Goal: Transaction & Acquisition: Purchase product/service

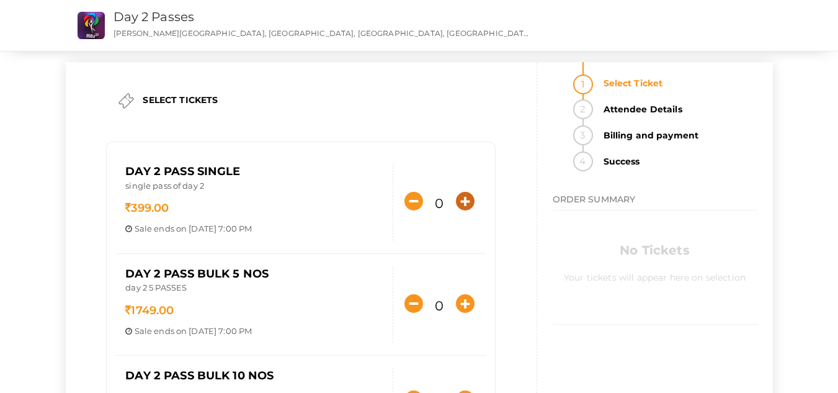
click at [463, 200] on icon "button" at bounding box center [465, 201] width 19 height 19
type input "1"
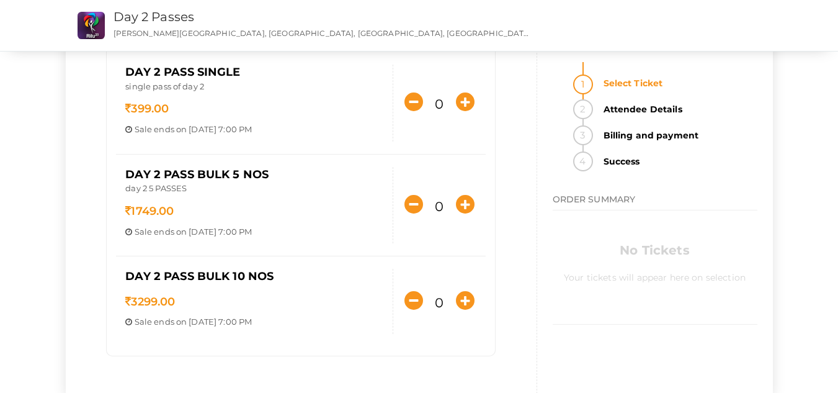
scroll to position [16, 0]
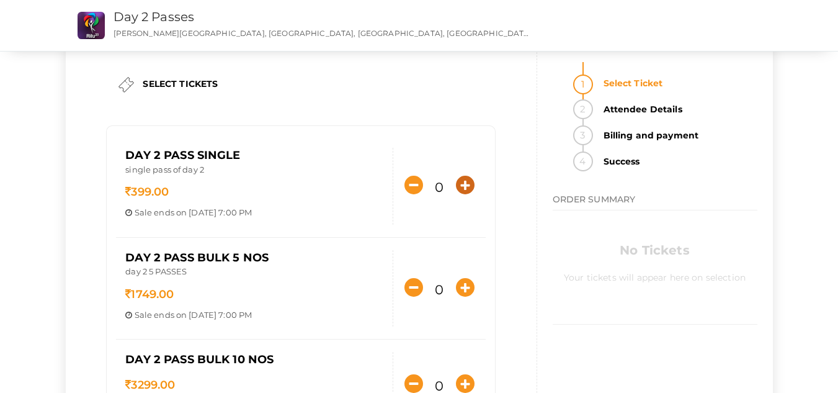
click at [459, 187] on icon "button" at bounding box center [465, 185] width 19 height 19
type input "1"
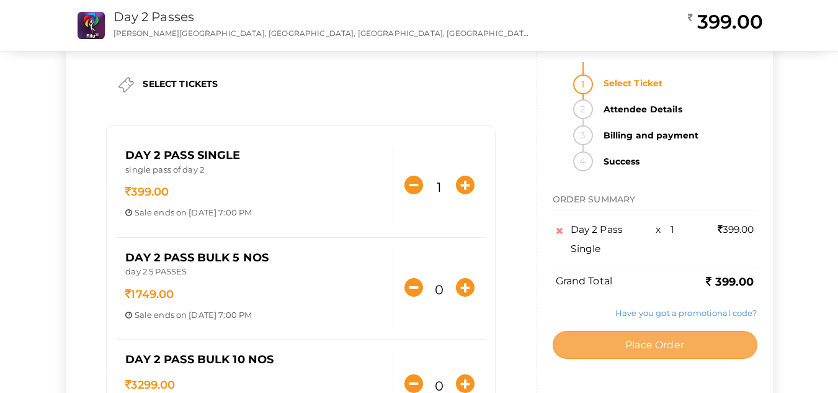
click at [670, 347] on span "Place Order" at bounding box center [654, 345] width 59 height 12
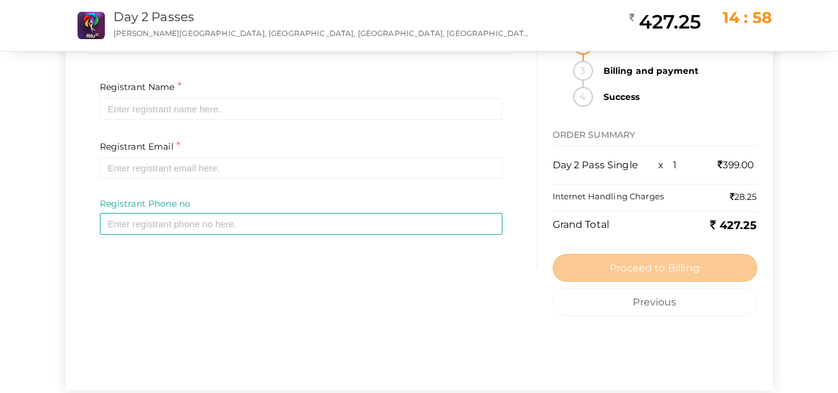
scroll to position [37, 0]
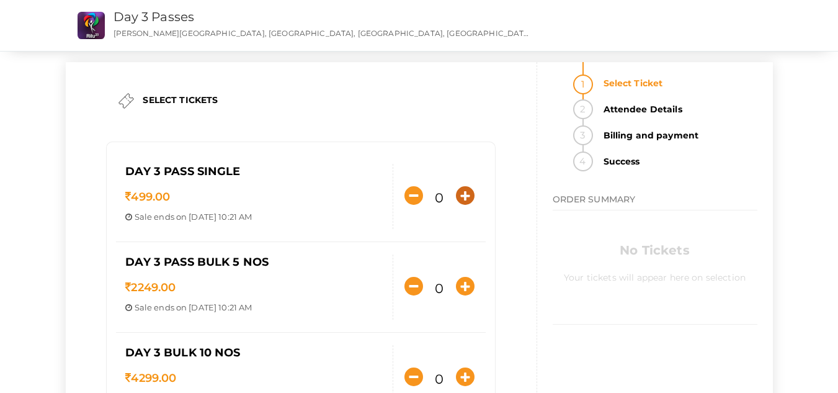
click at [472, 197] on icon "button" at bounding box center [465, 195] width 19 height 19
type input "1"
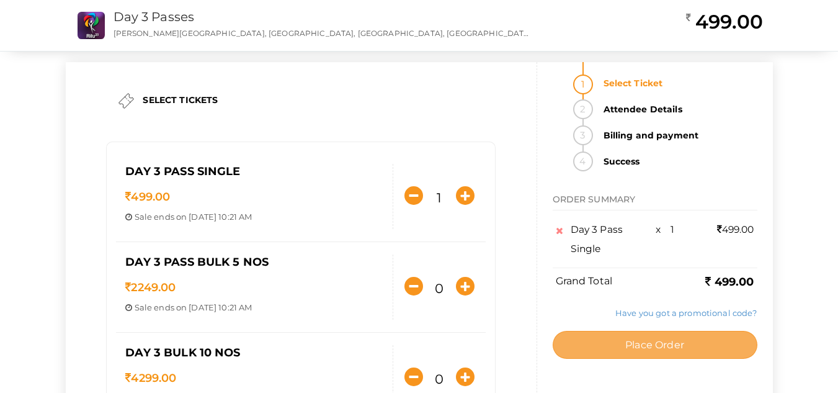
click at [689, 355] on button "Place Order" at bounding box center [655, 345] width 205 height 28
